Goal: Task Accomplishment & Management: Use online tool/utility

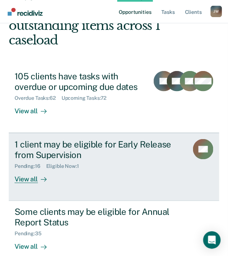
scroll to position [100, 0]
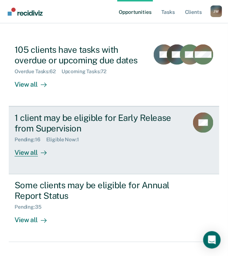
click at [25, 143] on div "View all" at bounding box center [35, 150] width 41 height 14
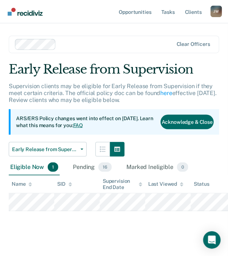
scroll to position [22, 0]
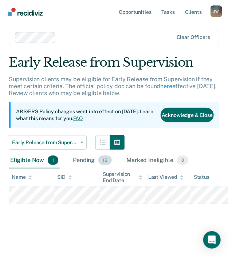
click at [88, 161] on div "Pending 16" at bounding box center [92, 161] width 42 height 16
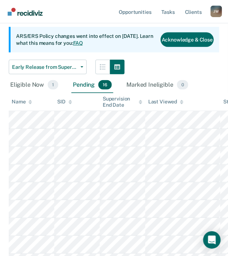
scroll to position [98, 0]
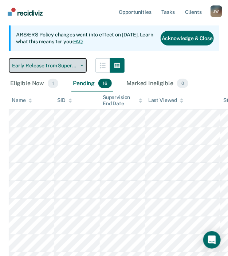
click at [75, 62] on button "Early Release from Supervision" at bounding box center [48, 65] width 78 height 15
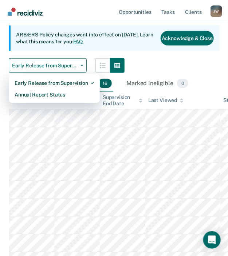
click at [169, 60] on div "Early Release from Supervision Early Release from Supervision Annual Report Sta…" at bounding box center [114, 65] width 211 height 15
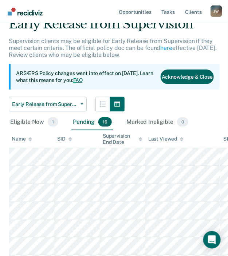
scroll to position [22, 0]
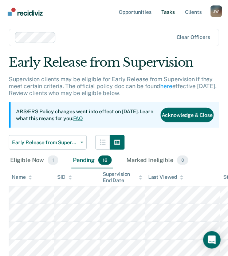
click at [170, 12] on link "Tasks" at bounding box center [168, 11] width 16 height 23
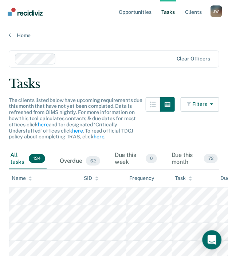
click at [186, 179] on div "Task" at bounding box center [183, 178] width 17 height 6
click at [190, 178] on icon at bounding box center [191, 178] width 4 height 2
click at [173, 12] on link "Tasks" at bounding box center [168, 11] width 16 height 23
click at [190, 140] on div "Filters Contact Type Collateral Contact 0 ONLY Home Contact, Sch. 7 ONLY Home C…" at bounding box center [200, 123] width 39 height 52
click at [188, 141] on div "Filters Contact Type Collateral Contact 0 ONLY Home Contact, Sch. 7 ONLY Home C…" at bounding box center [200, 123] width 39 height 52
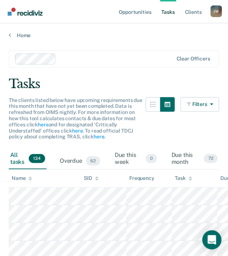
click at [67, 120] on span "The clients listed below have upcoming requirements due this month that have no…" at bounding box center [76, 118] width 134 height 43
click at [93, 124] on span "The clients listed below have upcoming requirements due this month that have no…" at bounding box center [76, 118] width 134 height 43
click at [228, 26] on html "Looks like you’re using Internet Explorer 11. For faster loading and a better e…" at bounding box center [114, 128] width 228 height 256
click at [208, 64] on div "Clear officers" at bounding box center [114, 58] width 211 height 17
click at [102, 82] on div "Tasks" at bounding box center [114, 84] width 211 height 15
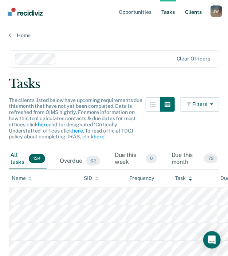
click at [187, 15] on link "Client s" at bounding box center [194, 11] width 20 height 23
click at [144, 16] on link "Opportunities" at bounding box center [134, 11] width 35 height 23
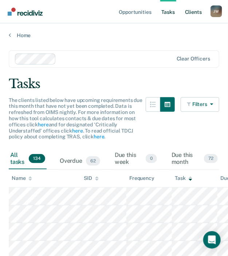
click at [33, 80] on div "Tasks" at bounding box center [114, 84] width 211 height 15
click at [210, 106] on icon "button" at bounding box center [210, 104] width 6 height 5
click at [156, 100] on button "button" at bounding box center [153, 104] width 15 height 15
click at [155, 104] on icon "button" at bounding box center [153, 105] width 6 height 6
click at [168, 102] on icon "button" at bounding box center [168, 105] width 6 height 6
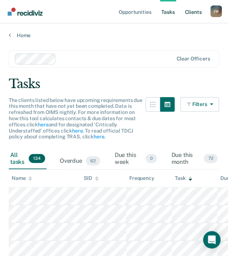
click at [132, 160] on div "Due this week 0" at bounding box center [135, 159] width 45 height 20
click at [11, 163] on div "All tasks 134" at bounding box center [28, 159] width 38 height 20
click at [18, 163] on div "All tasks 134" at bounding box center [28, 159] width 38 height 20
click at [135, 9] on link "Opportunities" at bounding box center [134, 11] width 35 height 23
click at [150, 16] on link "Opportunities" at bounding box center [134, 11] width 35 height 23
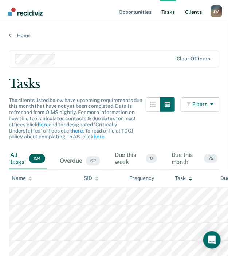
click at [188, 12] on ul "Opportunities Tasks Client s" at bounding box center [163, 11] width 93 height 23
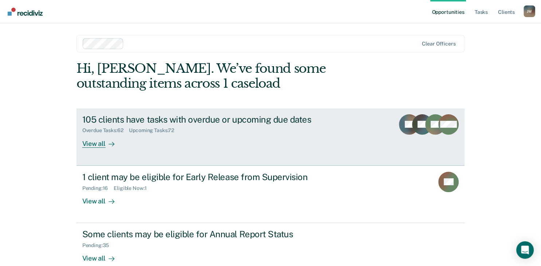
click at [94, 145] on div "View all" at bounding box center [102, 141] width 41 height 14
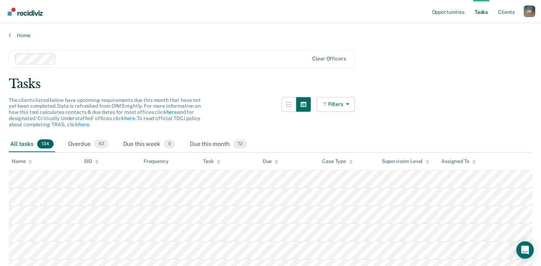
click at [218, 161] on icon at bounding box center [219, 161] width 4 height 2
click at [219, 163] on icon at bounding box center [219, 163] width 4 height 2
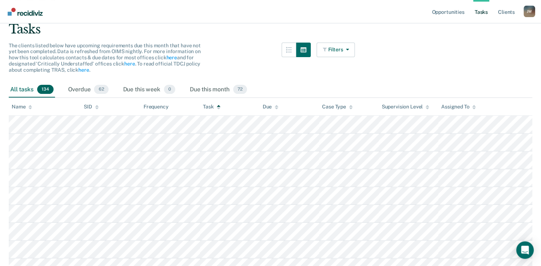
scroll to position [38, 0]
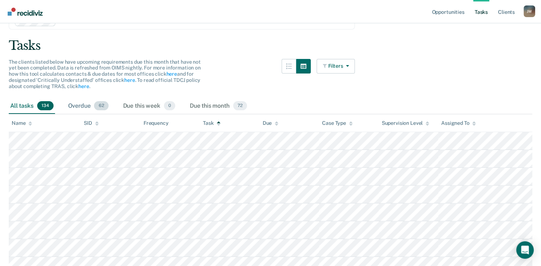
click at [85, 104] on div "Overdue 62" at bounding box center [88, 106] width 43 height 16
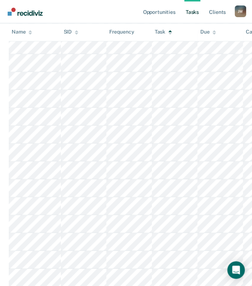
scroll to position [39, 0]
